Goal: Task Accomplishment & Management: Use online tool/utility

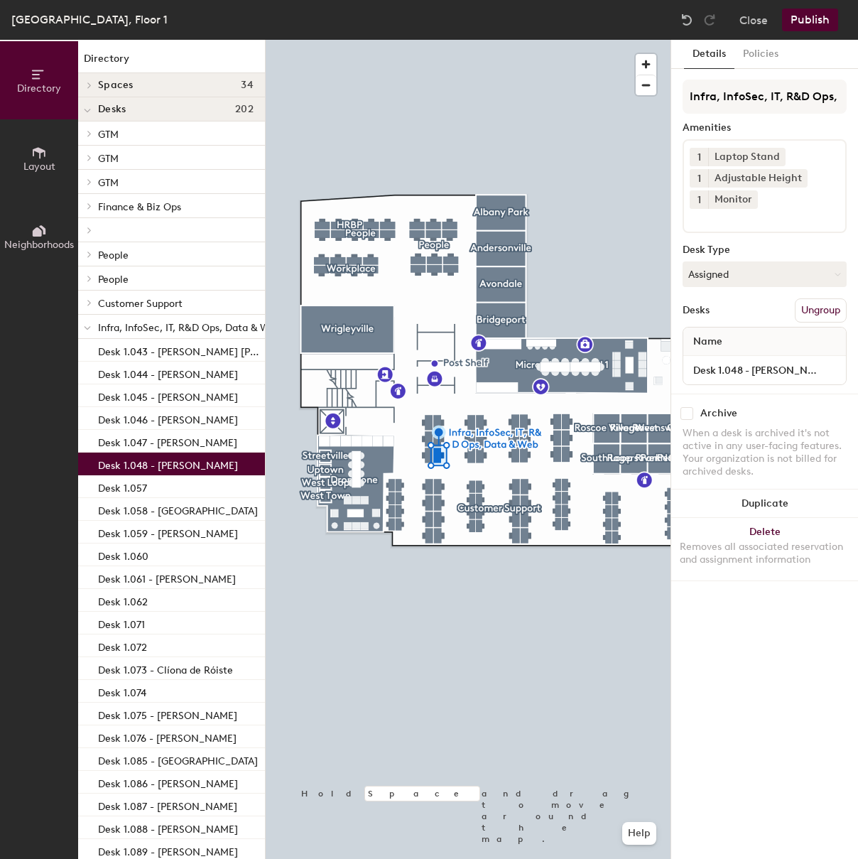
click at [479, 40] on div at bounding box center [468, 40] width 405 height 0
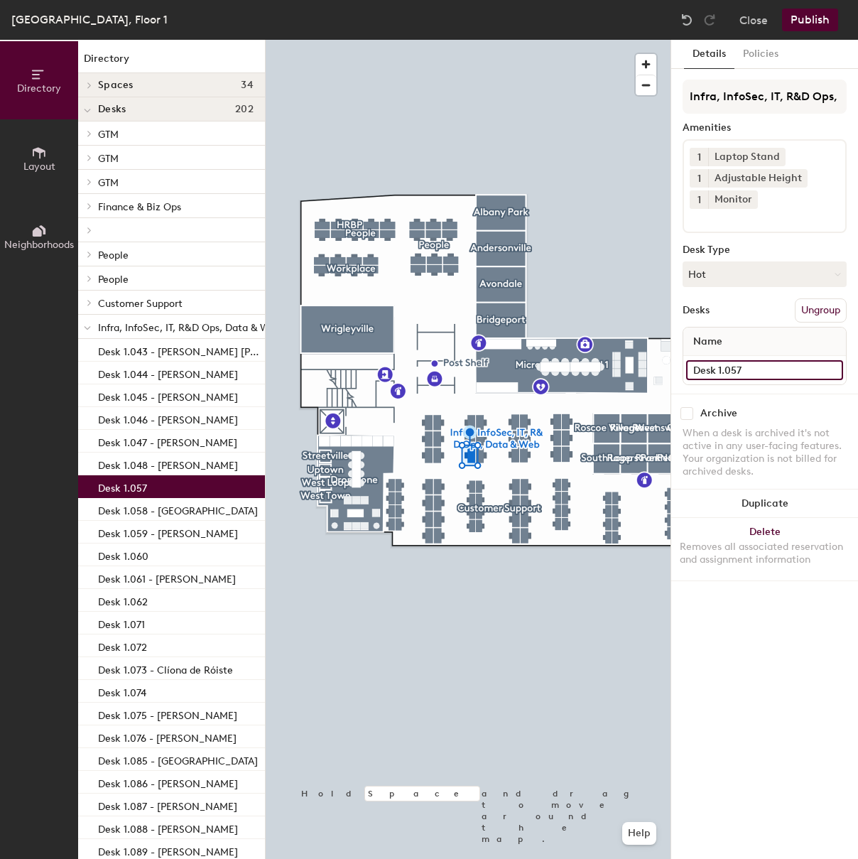
click at [767, 374] on input "Desk 1.057" at bounding box center [764, 370] width 157 height 20
click at [769, 374] on input "Desk 1.057" at bounding box center [764, 370] width 157 height 20
paste input "[PERSON_NAME]"
type input "Desk 1.057 -[PERSON_NAME]"
click at [734, 275] on button "Hot" at bounding box center [765, 274] width 164 height 26
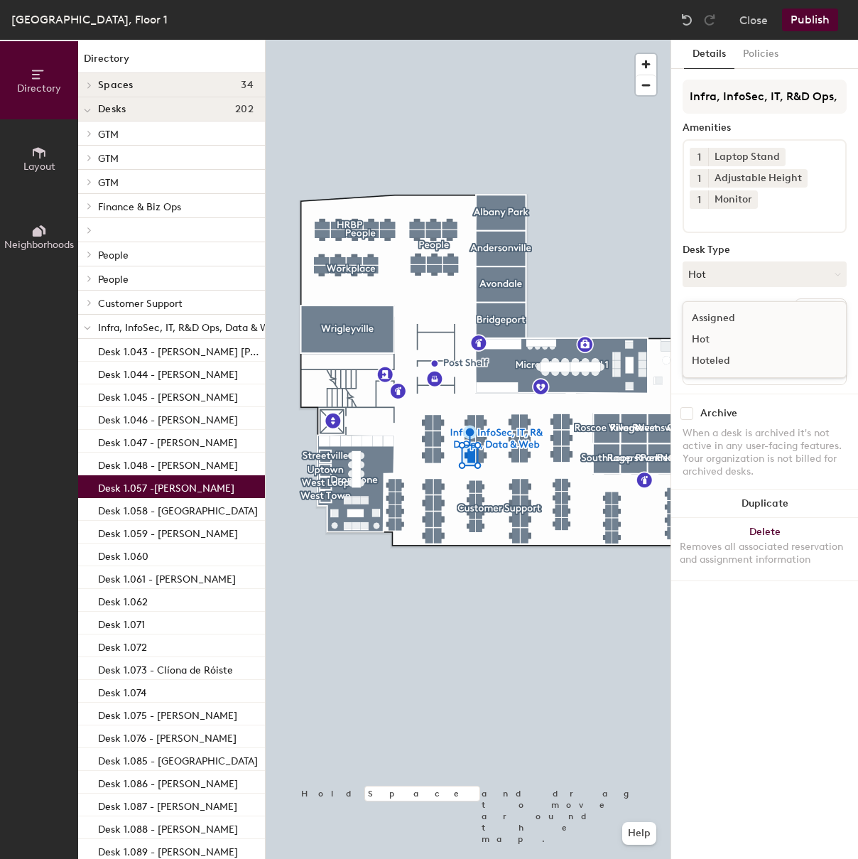
click at [722, 315] on div "Assigned" at bounding box center [754, 318] width 142 height 21
click at [811, 18] on button "Publish" at bounding box center [810, 20] width 56 height 23
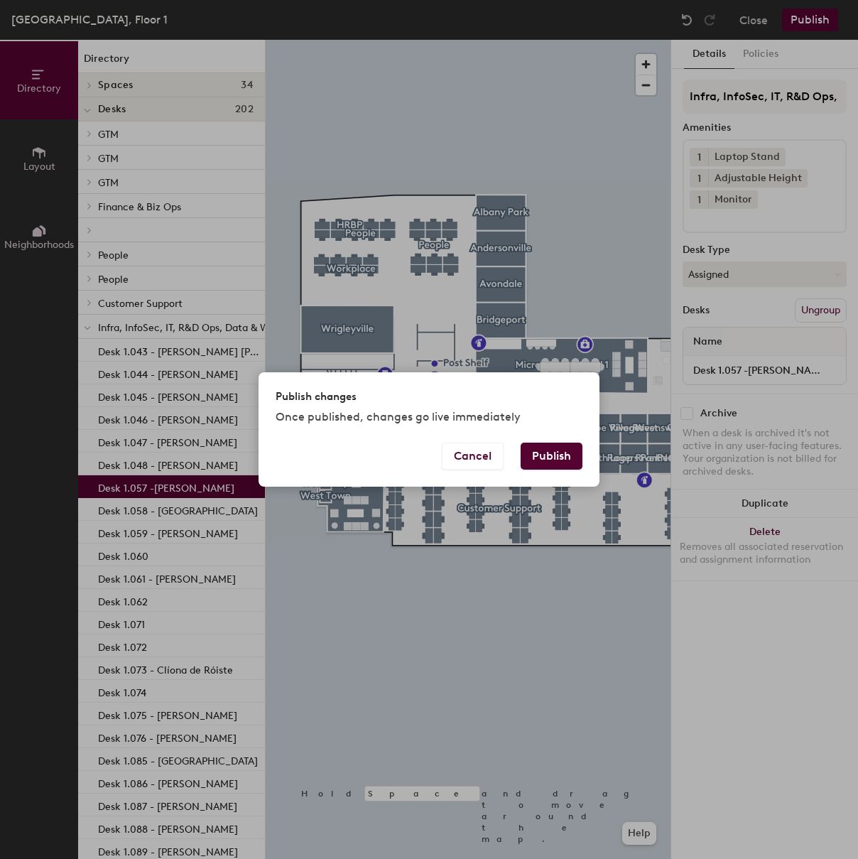
click at [556, 453] on button "Publish" at bounding box center [552, 455] width 62 height 27
